Goal: Browse casually

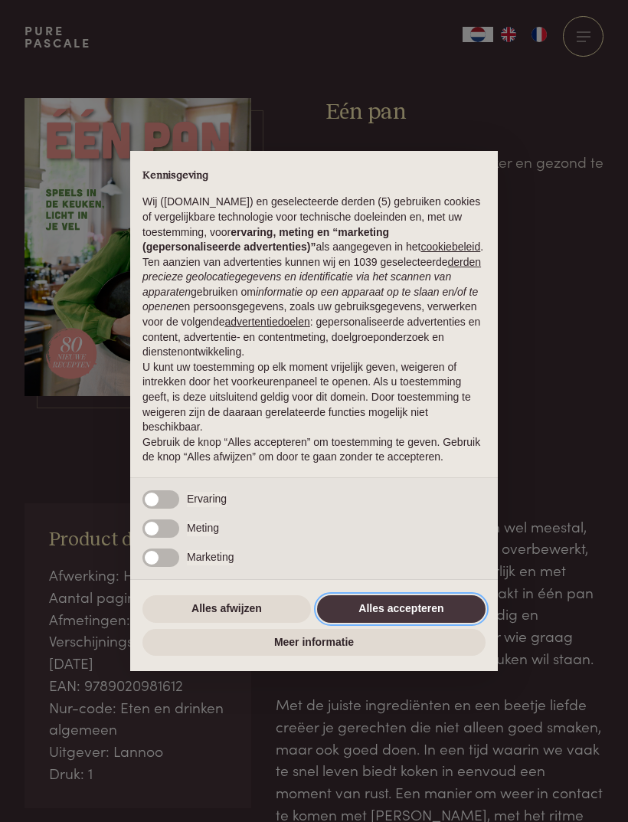
click at [369, 610] on button "Alles accepteren" at bounding box center [401, 609] width 168 height 28
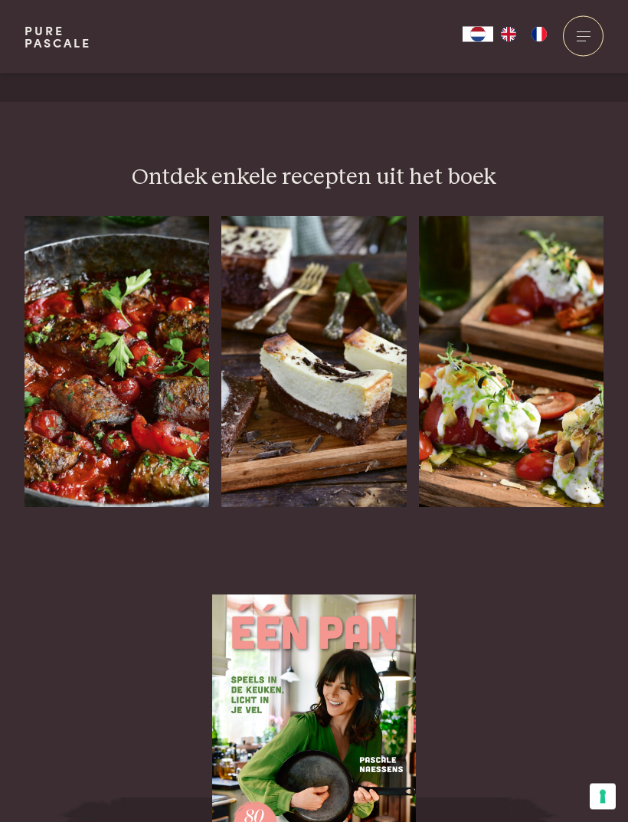
scroll to position [1873, 0]
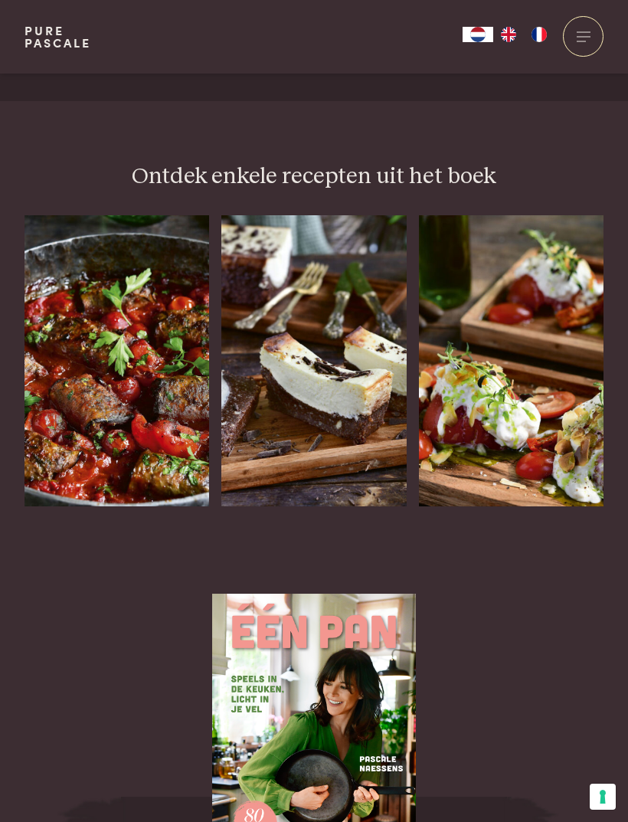
click at [323, 531] on h3 "Brownie-cheesecake" at bounding box center [287, 555] width 132 height 49
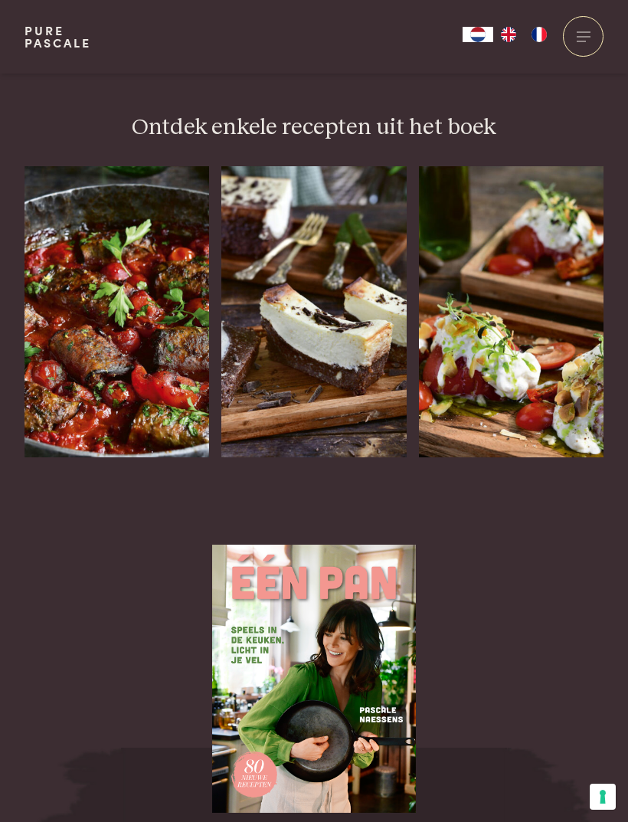
click at [142, 286] on img at bounding box center [117, 311] width 185 height 291
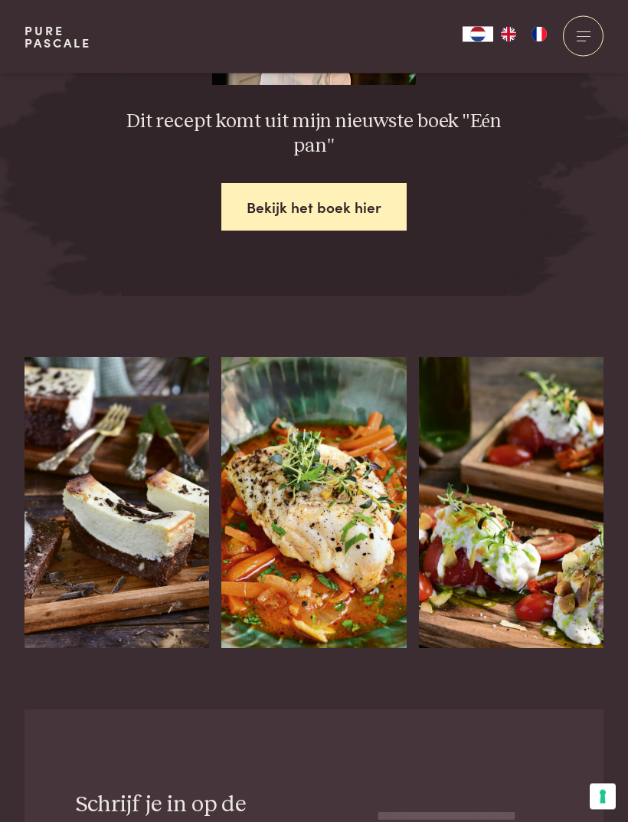
scroll to position [2565, 0]
click at [331, 525] on img at bounding box center [313, 502] width 185 height 291
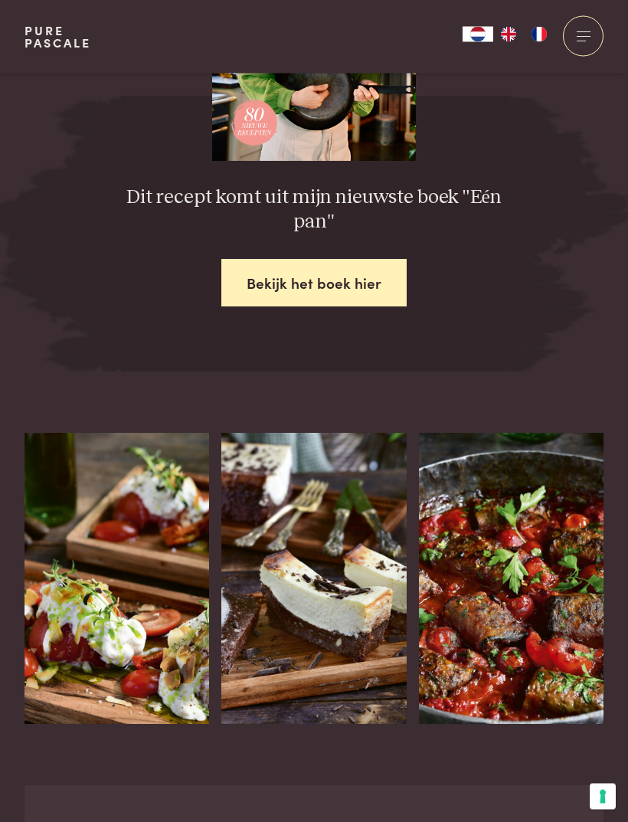
scroll to position [2440, 0]
click at [165, 724] on div "Gare gekoelde tomaat met stracciatella" at bounding box center [117, 724] width 185 height 0
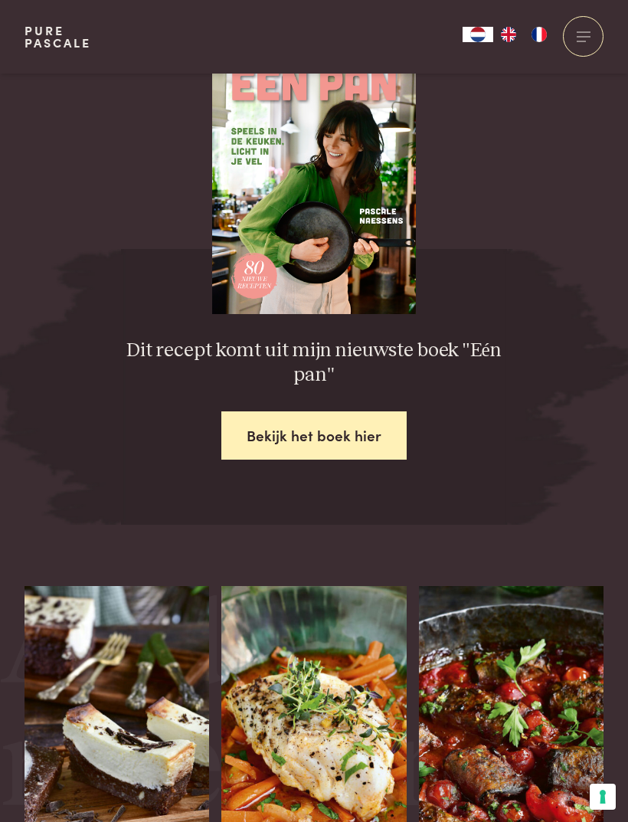
scroll to position [2073, 0]
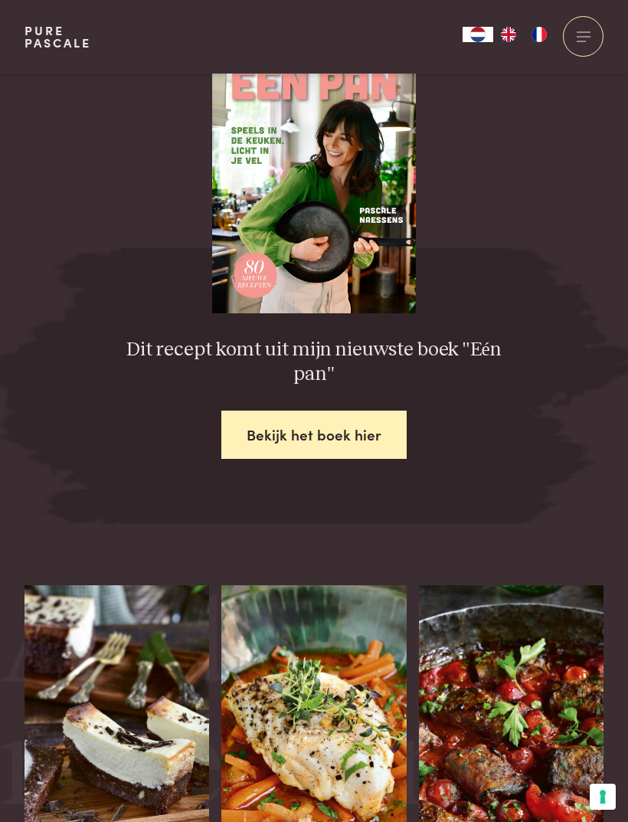
click at [384, 420] on link "Bekijk het boek hier" at bounding box center [313, 434] width 185 height 48
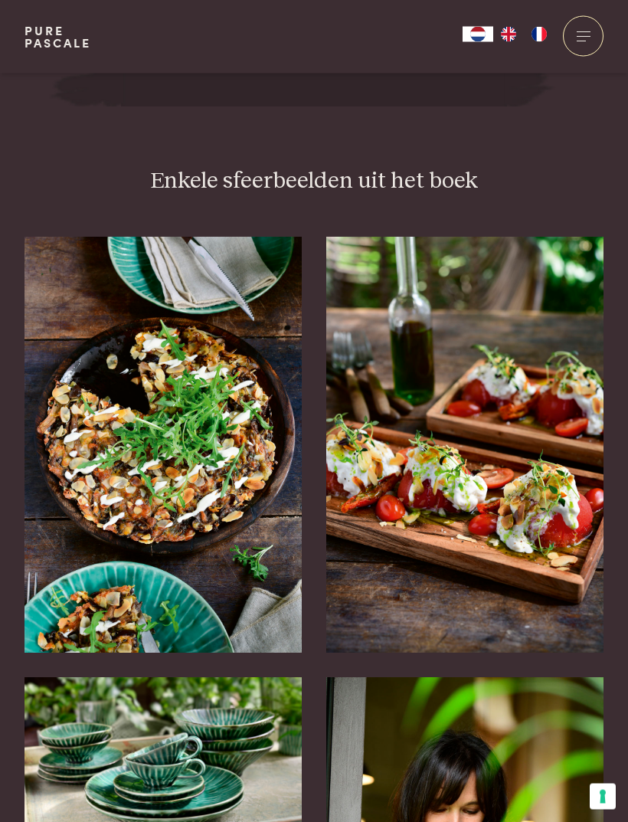
scroll to position [2830, 0]
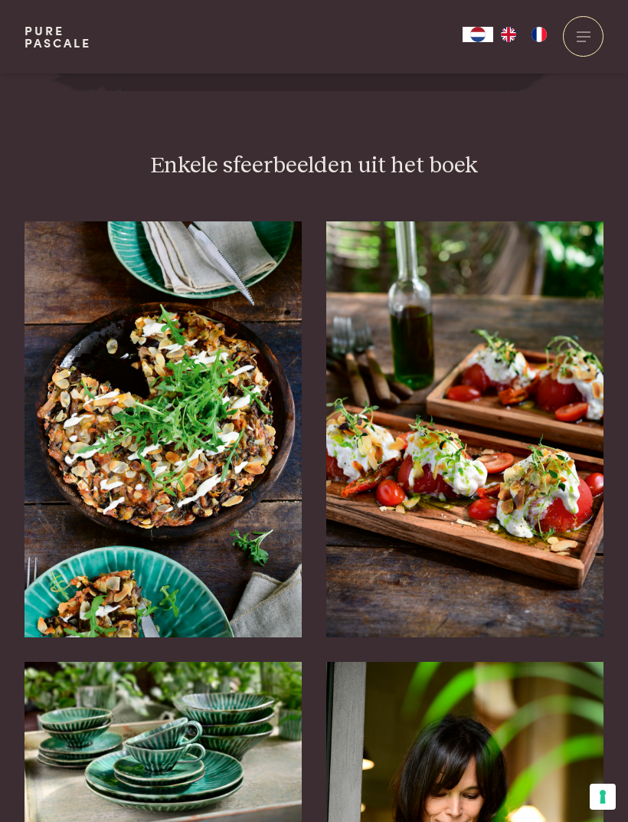
click at [224, 512] on img at bounding box center [163, 429] width 277 height 416
click at [251, 489] on img at bounding box center [163, 429] width 277 height 416
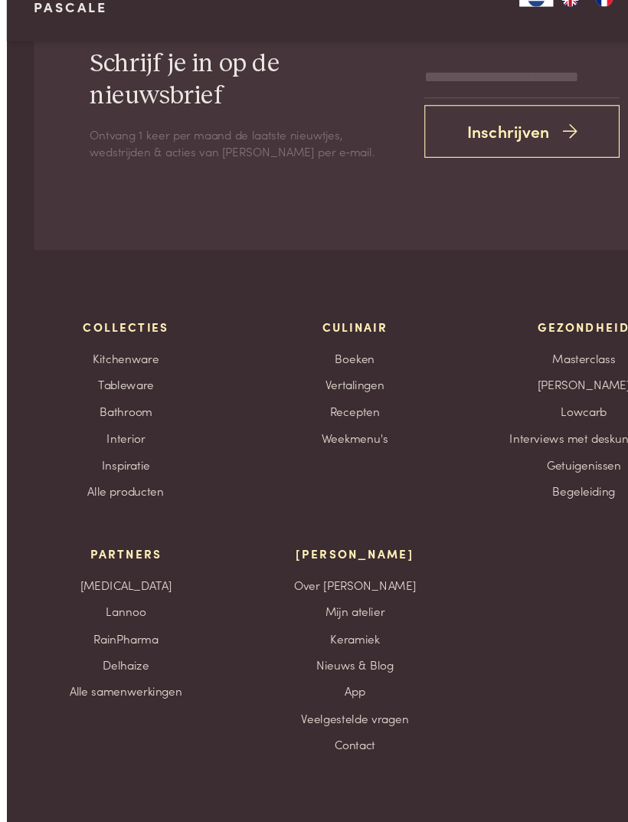
scroll to position [4991, 0]
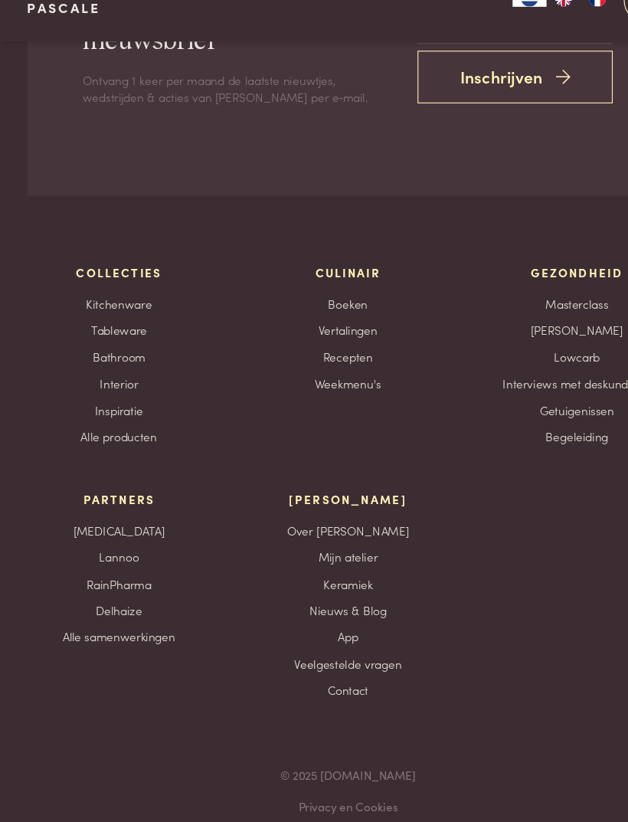
click at [330, 374] on link "Weekmenu's" at bounding box center [314, 382] width 60 height 16
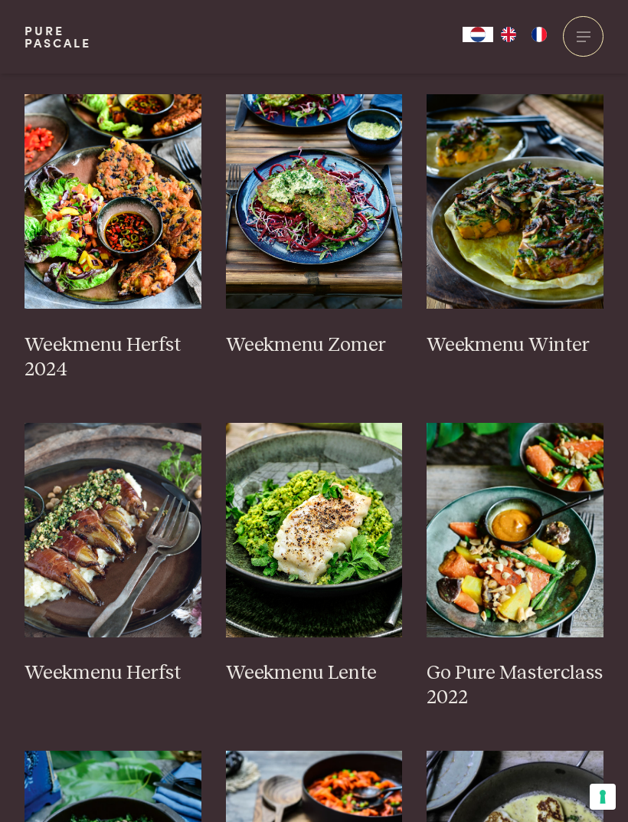
scroll to position [472, 0]
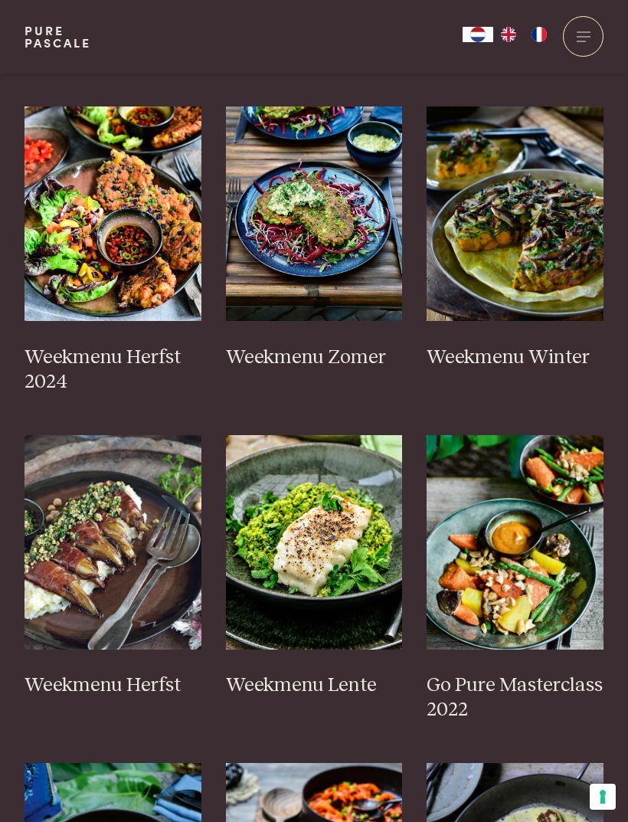
click at [348, 279] on img at bounding box center [314, 213] width 177 height 214
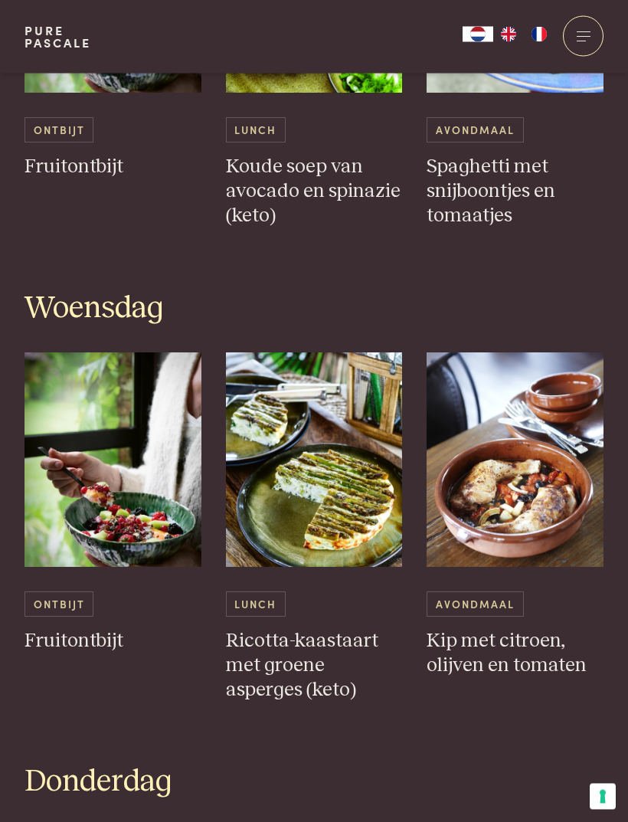
scroll to position [1425, 0]
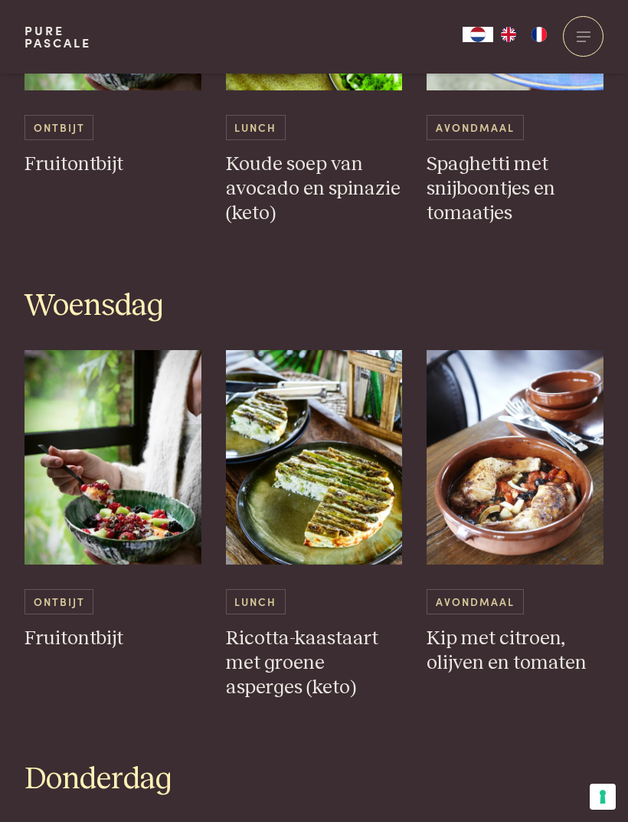
click at [358, 626] on h3 "Ricotta-kaastaart met groene asperges (keto)" at bounding box center [314, 663] width 177 height 74
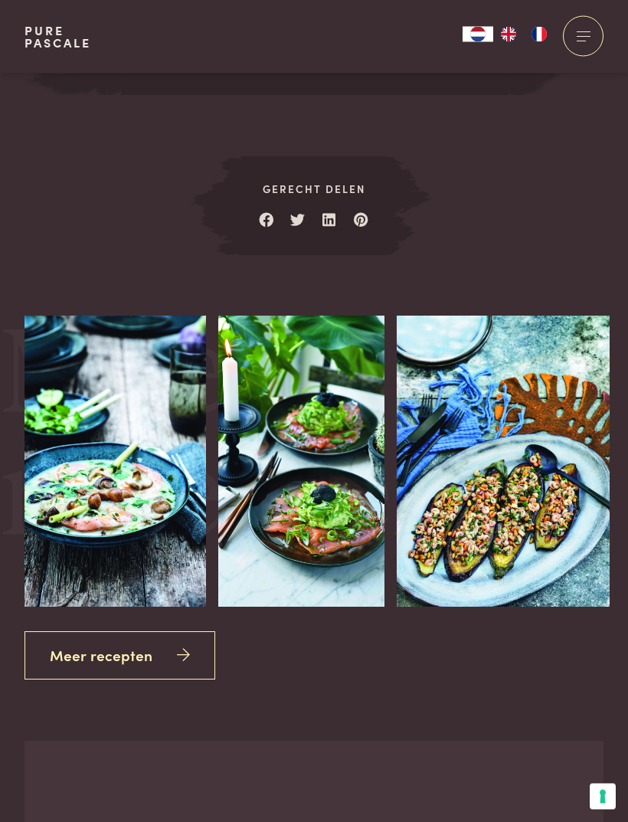
scroll to position [2007, 0]
click at [500, 469] on img at bounding box center [503, 460] width 213 height 291
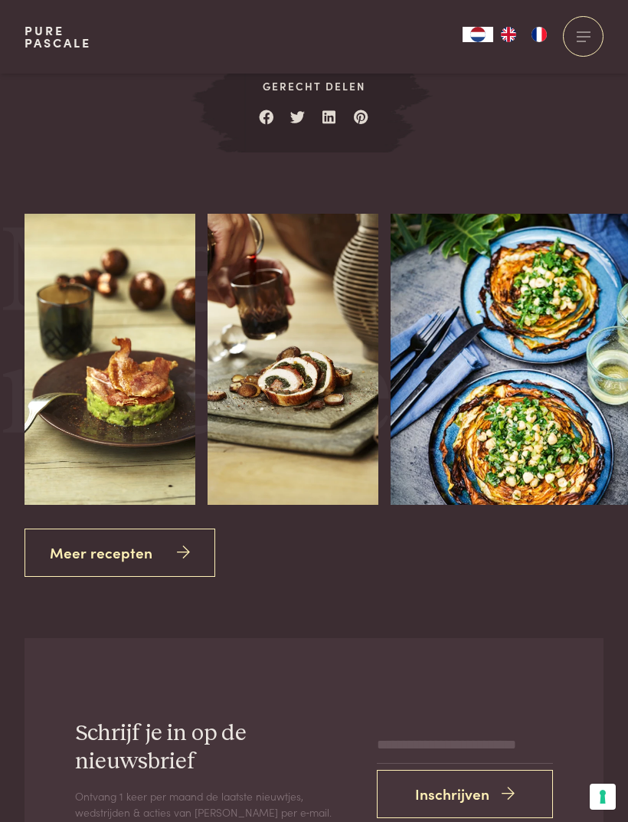
scroll to position [2065, 0]
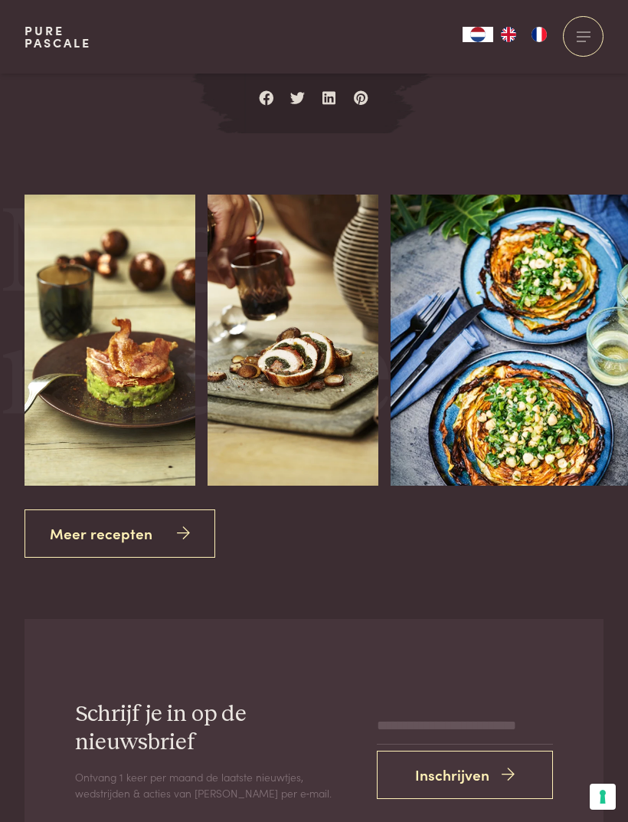
click at [351, 387] on img at bounding box center [293, 340] width 171 height 291
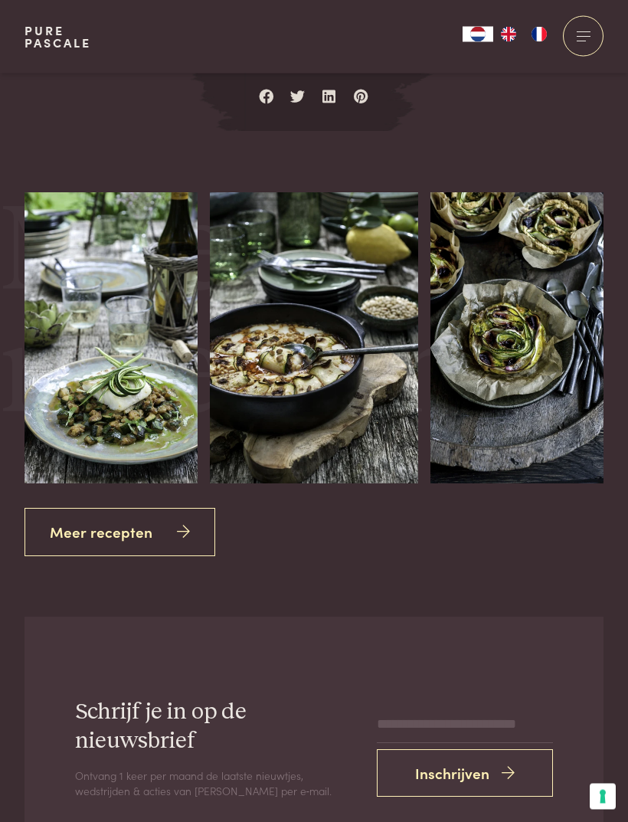
scroll to position [2087, 0]
click at [186, 512] on link "Meer recepten" at bounding box center [120, 532] width 191 height 48
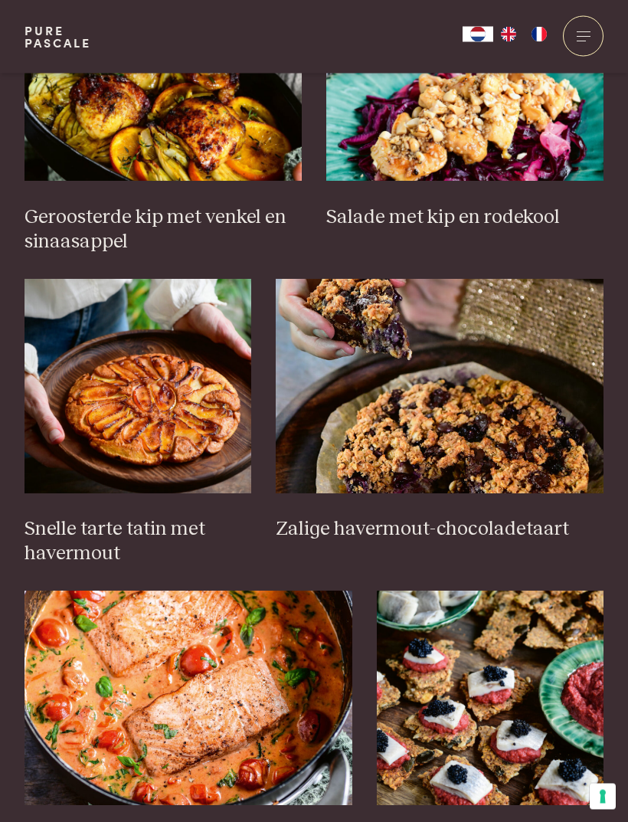
scroll to position [1730, 0]
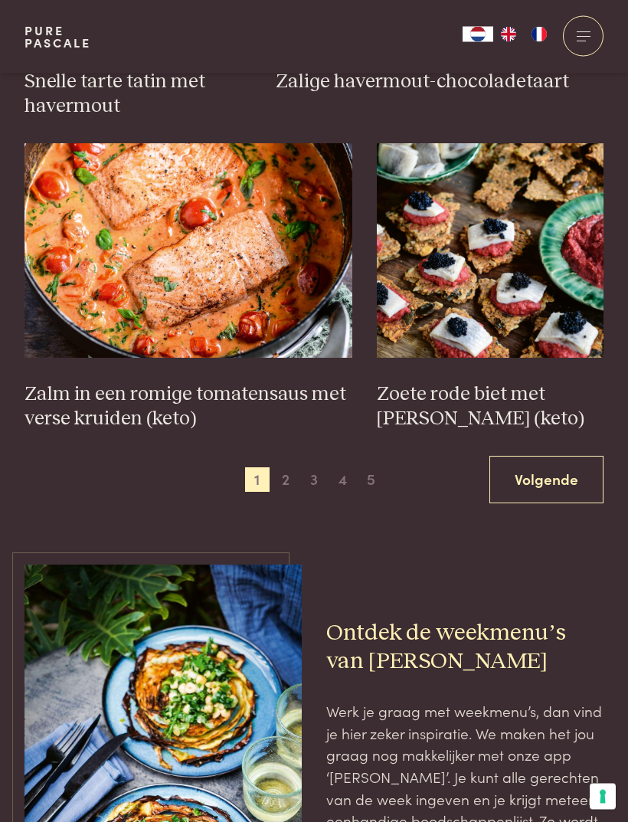
click at [282, 468] on span "2" at bounding box center [285, 480] width 25 height 25
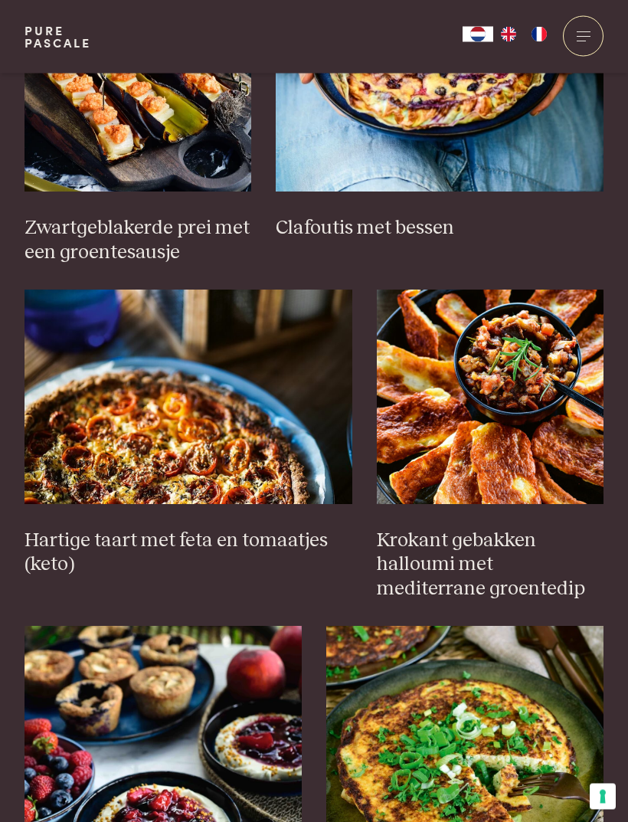
scroll to position [1071, 0]
click at [480, 535] on h3 "Krokant gebakken halloumi met mediterrane groentedip" at bounding box center [490, 565] width 227 height 74
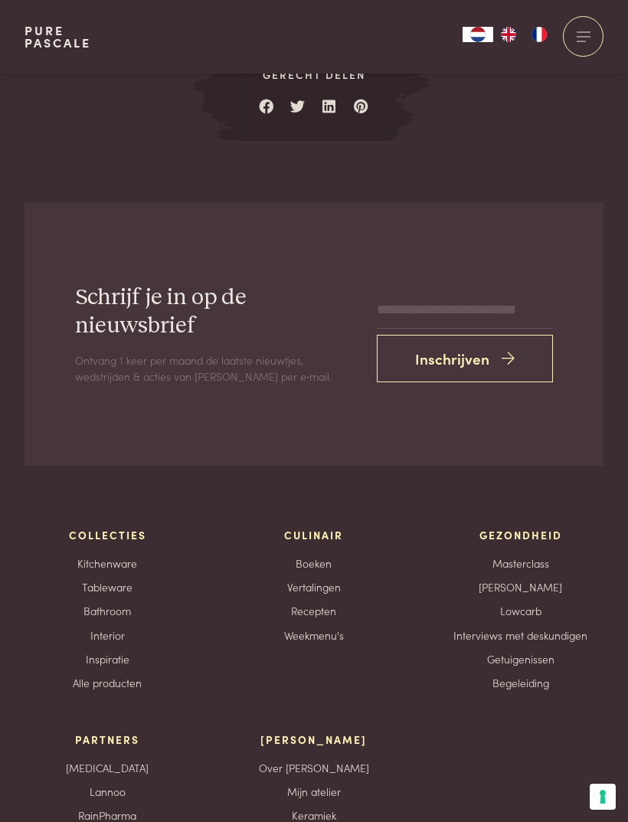
scroll to position [3094, 0]
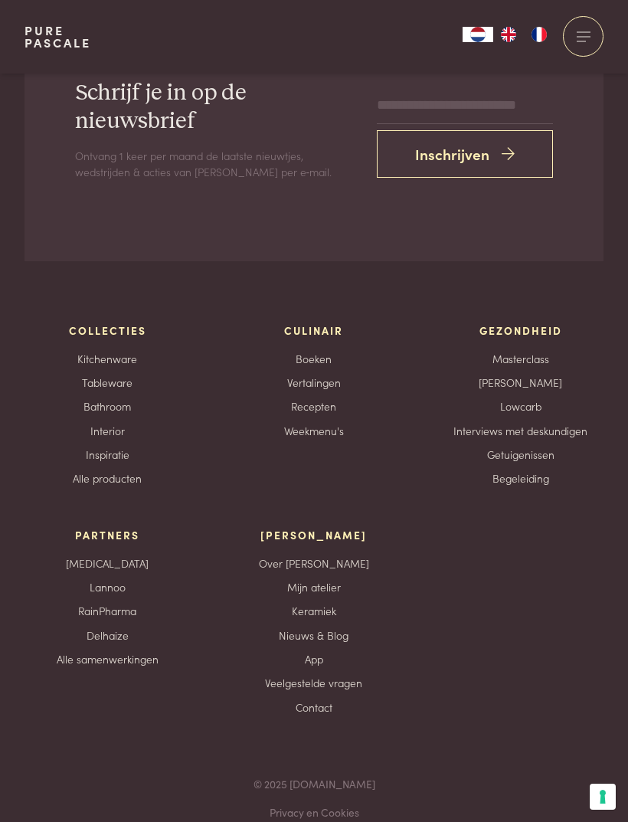
click at [334, 603] on link "Keramiek" at bounding box center [314, 611] width 44 height 16
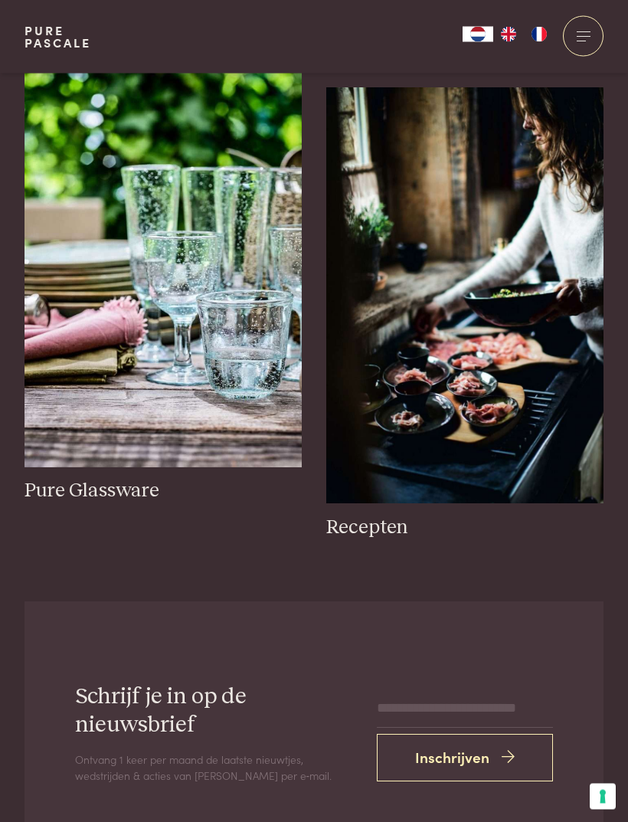
scroll to position [3387, 0]
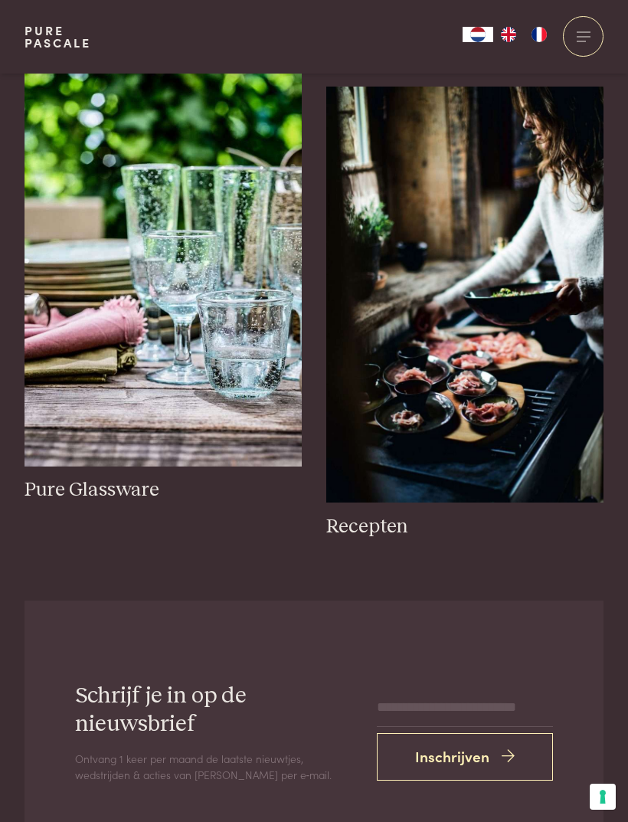
click at [251, 322] on img at bounding box center [163, 258] width 277 height 416
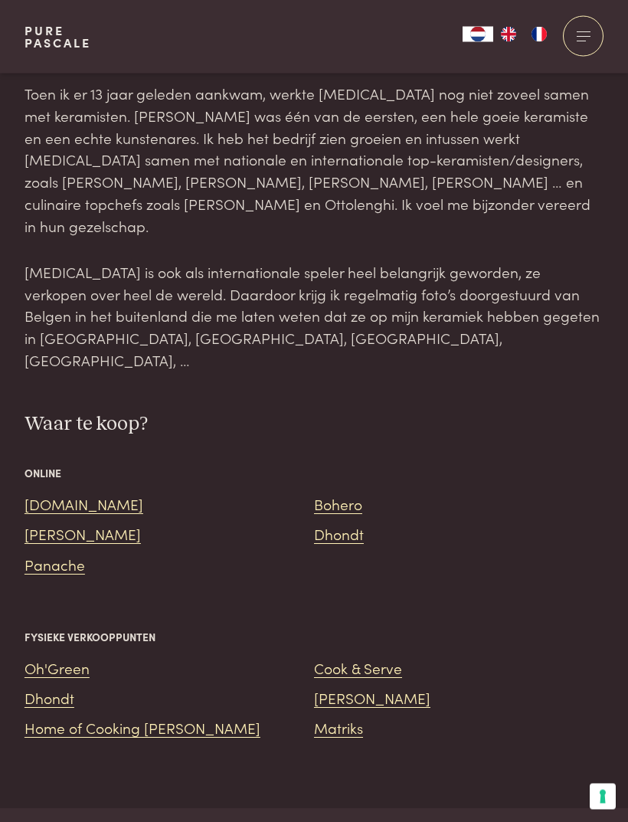
scroll to position [1355, 0]
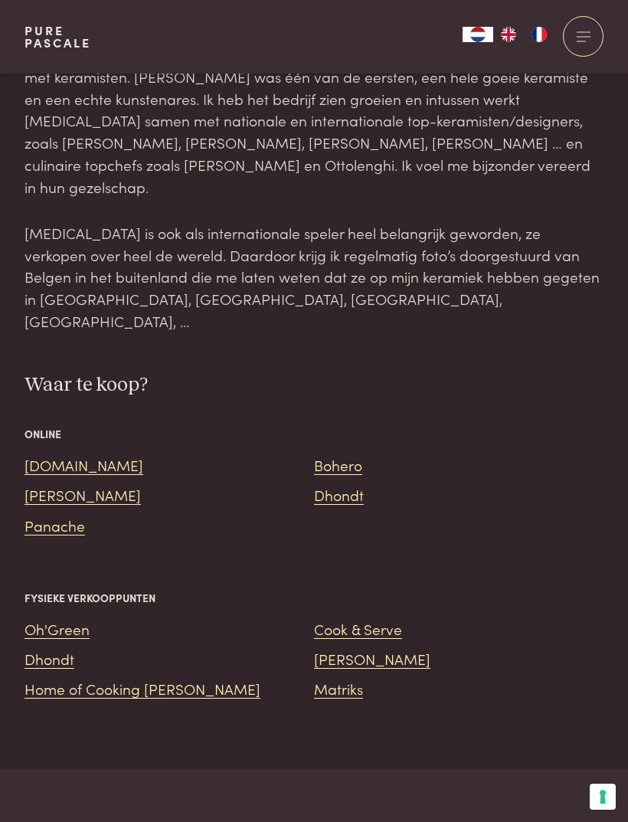
click at [51, 454] on link "[DOMAIN_NAME]" at bounding box center [84, 464] width 119 height 21
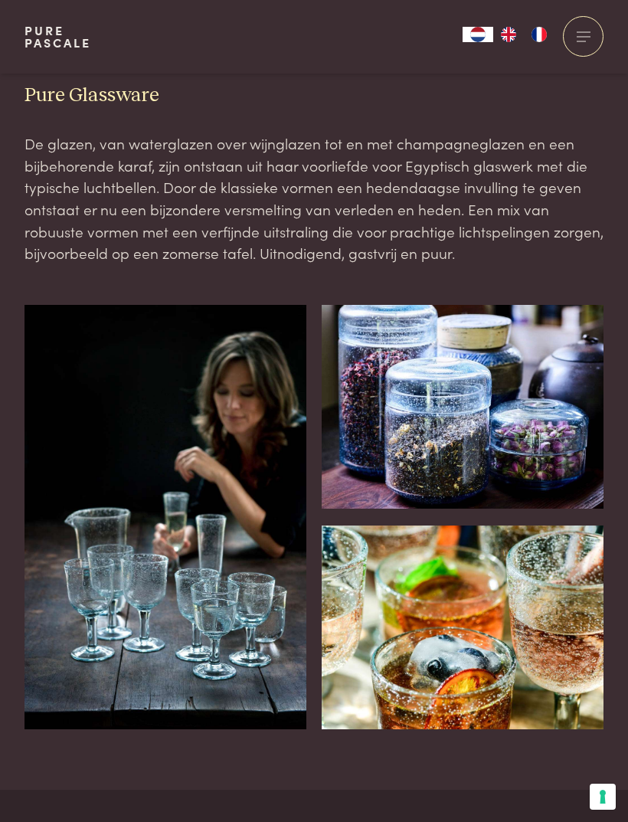
scroll to position [436, 0]
